Goal: Task Accomplishment & Management: Use online tool/utility

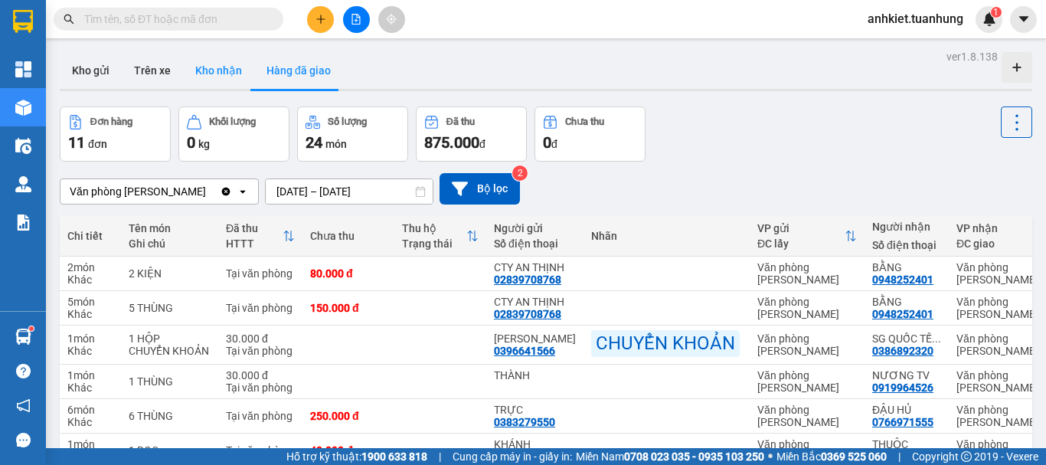
click at [212, 75] on button "Kho nhận" at bounding box center [218, 70] width 71 height 37
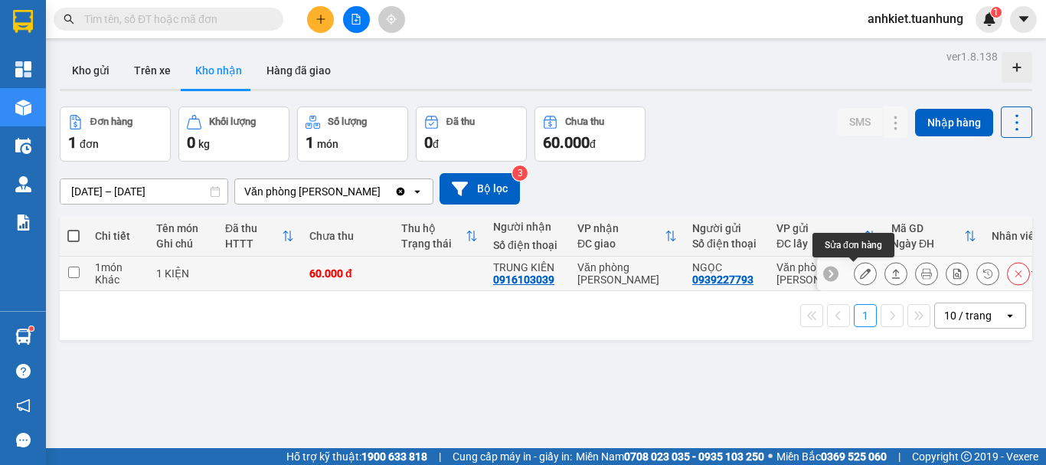
click at [862, 274] on button at bounding box center [865, 273] width 21 height 27
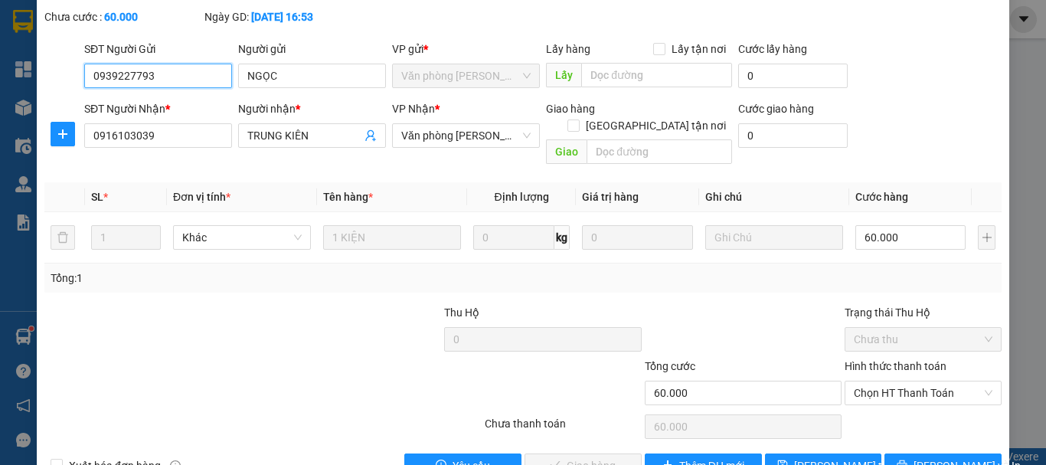
scroll to position [105, 0]
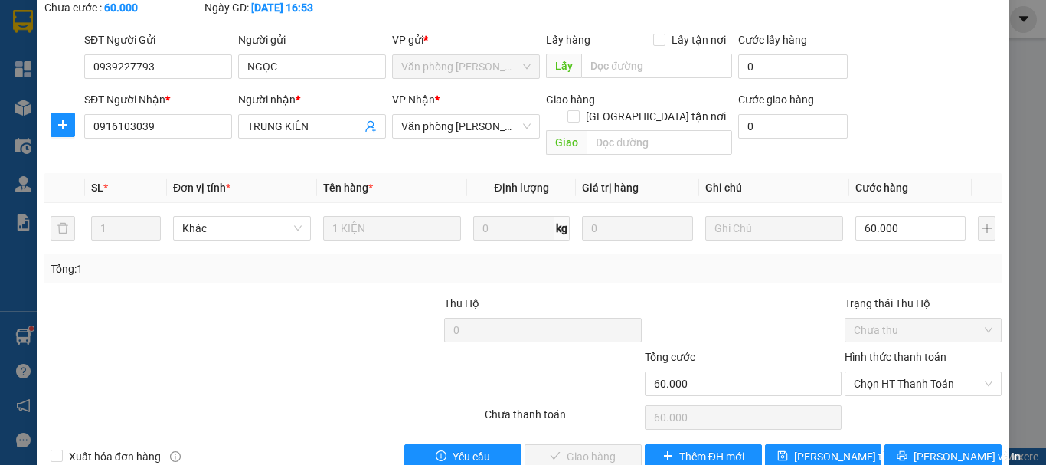
click at [901, 367] on div "Hình thức thanh toán Chọn HT Thanh Toán" at bounding box center [923, 376] width 157 height 54
click at [902, 372] on span "Chọn HT Thanh Toán" at bounding box center [923, 383] width 139 height 23
click at [890, 378] on div "Tại văn phòng" at bounding box center [914, 380] width 137 height 17
type input "0"
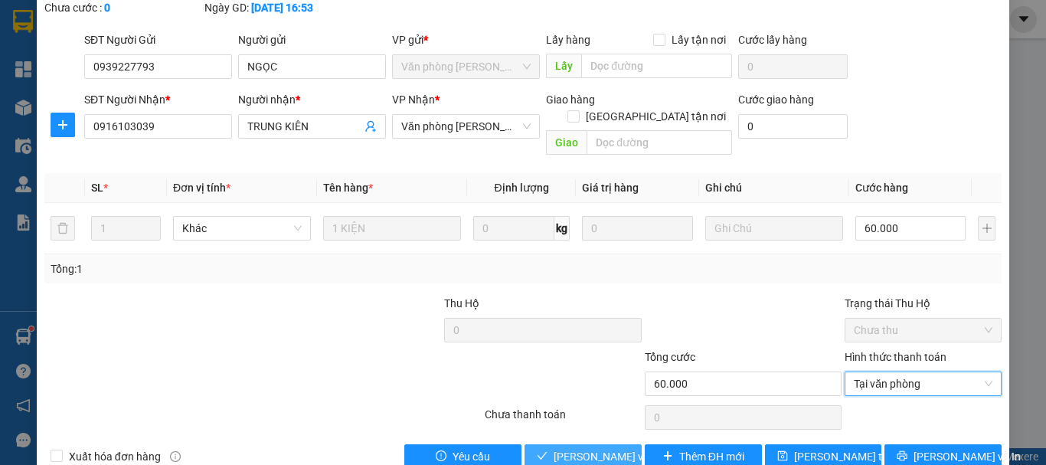
click at [578, 448] on span "[PERSON_NAME] và Giao hàng" at bounding box center [627, 456] width 147 height 17
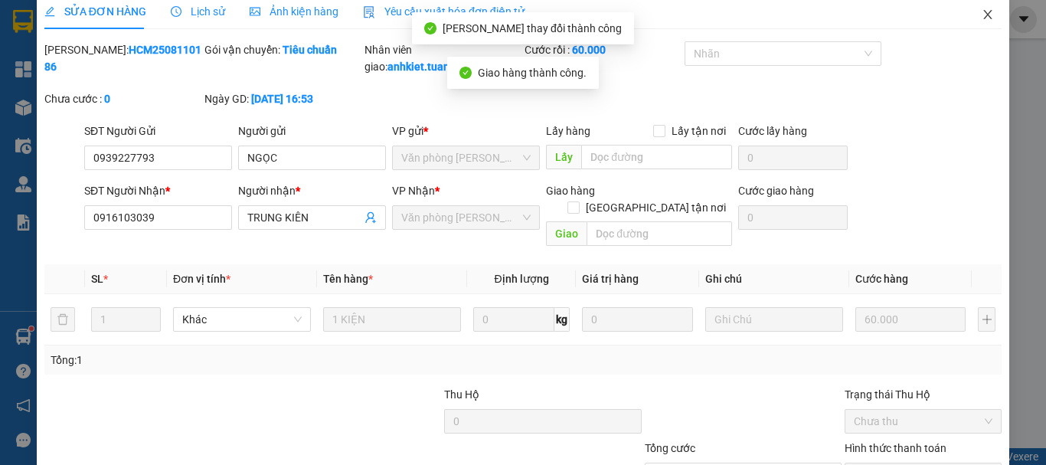
scroll to position [0, 0]
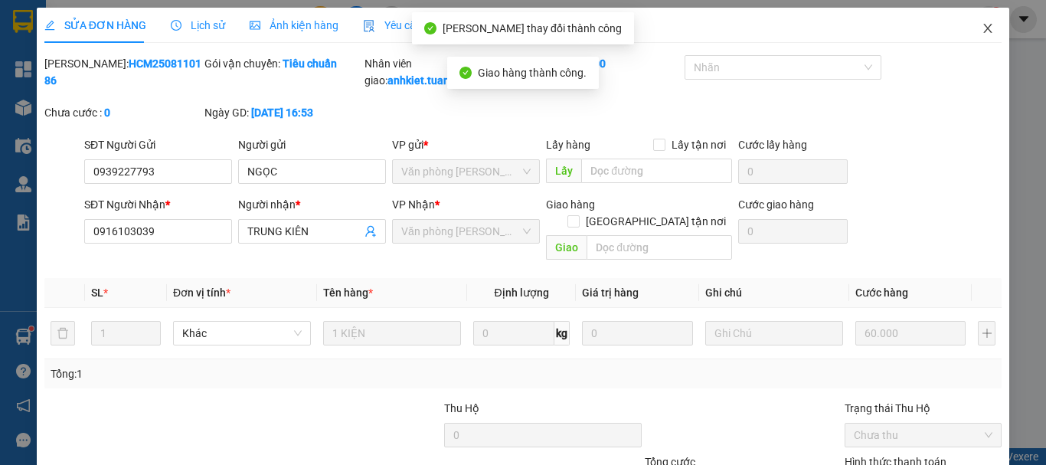
click at [982, 26] on icon "close" at bounding box center [988, 28] width 12 height 12
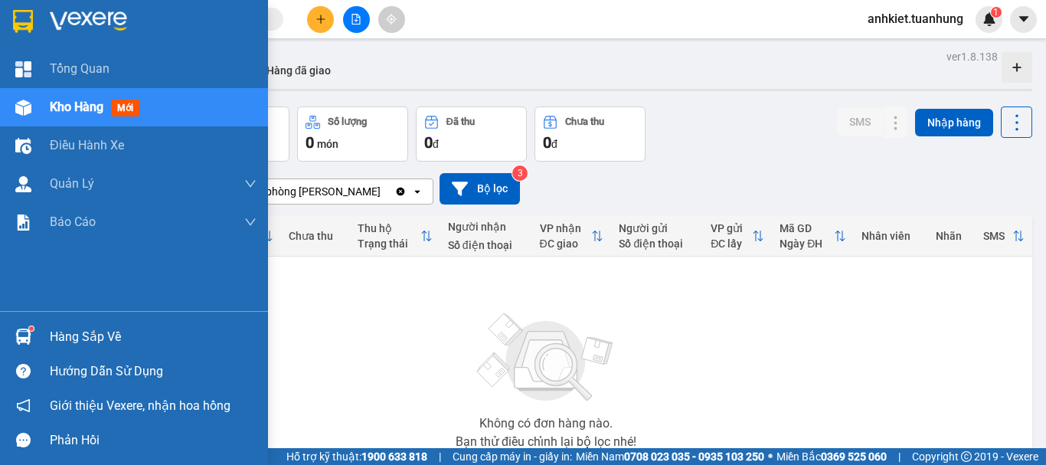
click at [69, 331] on div "Hàng sắp về" at bounding box center [153, 337] width 207 height 23
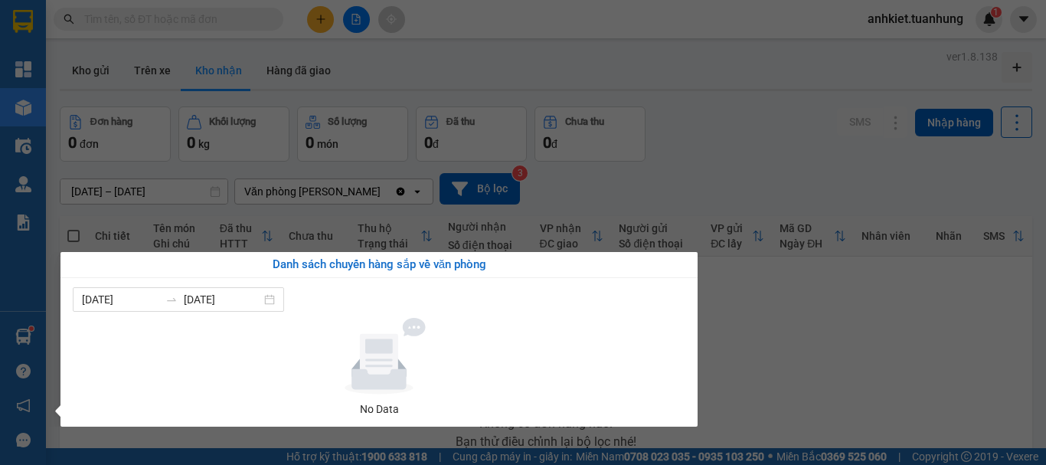
click at [761, 344] on section "Kết quả tìm kiếm ( 0 ) Bộ lọc No Data anhkiet.tuanhung 1 Tổng Quan Kho hàng mới…" at bounding box center [523, 232] width 1046 height 465
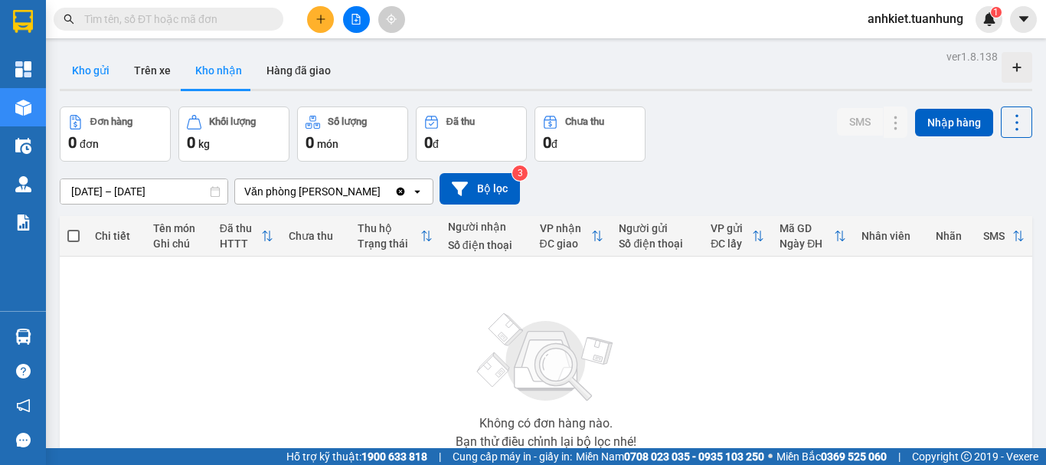
click at [103, 64] on button "Kho gửi" at bounding box center [91, 70] width 62 height 37
